Goal: Obtain resource: Obtain resource

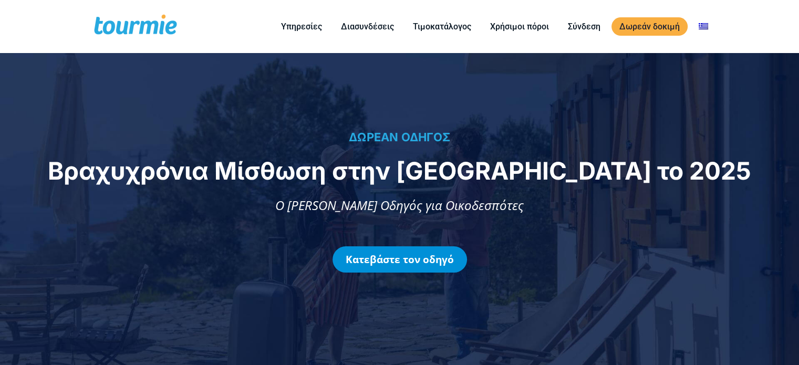
click at [412, 263] on link "Κατεβάστε τον οδηγό" at bounding box center [400, 259] width 135 height 26
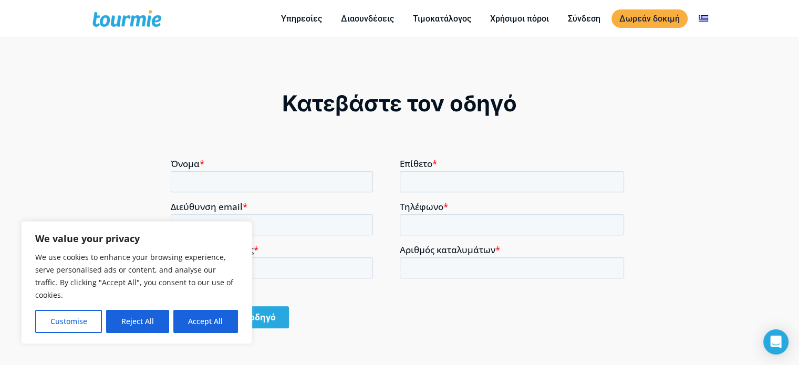
scroll to position [696, 0]
